Goal: Check status

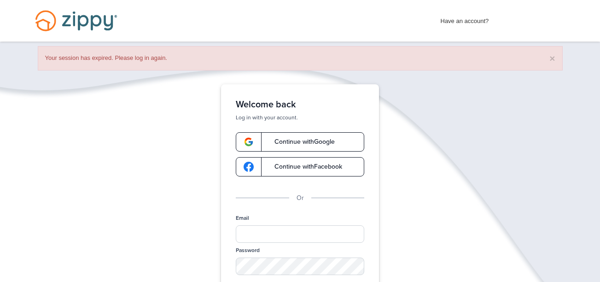
drag, startPoint x: 0, startPoint y: 0, endPoint x: 307, endPoint y: 136, distance: 336.0
click at [307, 136] on link "Continue with Google" at bounding box center [300, 141] width 129 height 19
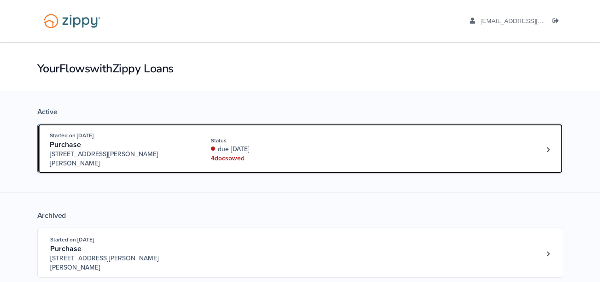
click at [310, 145] on div "due 36 days ago" at bounding box center [272, 149] width 123 height 9
